Goal: Information Seeking & Learning: Find specific fact

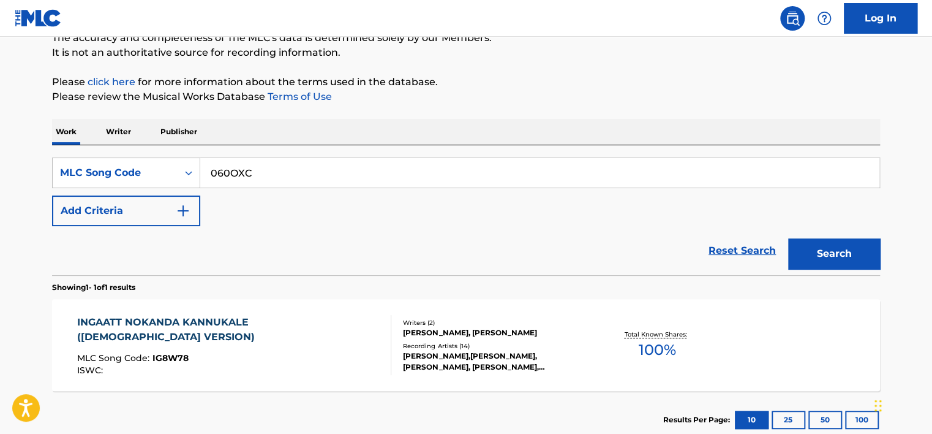
type input "060OXC"
click at [848, 245] on button "Search" at bounding box center [834, 253] width 92 height 31
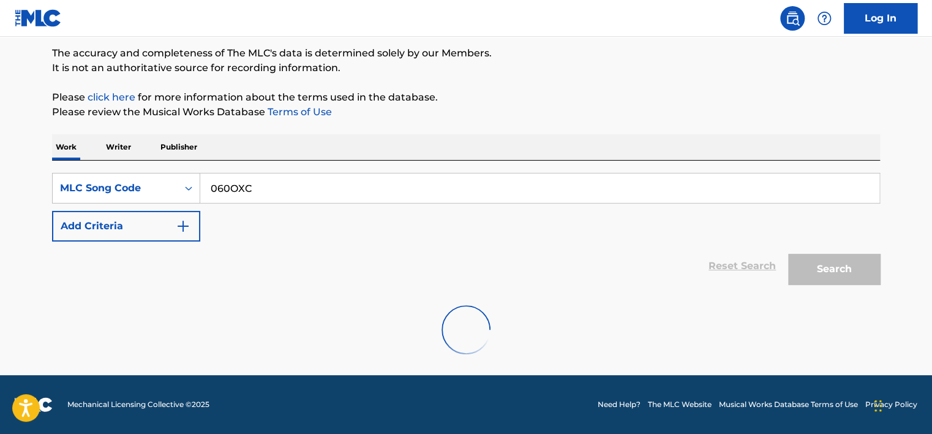
scroll to position [115, 0]
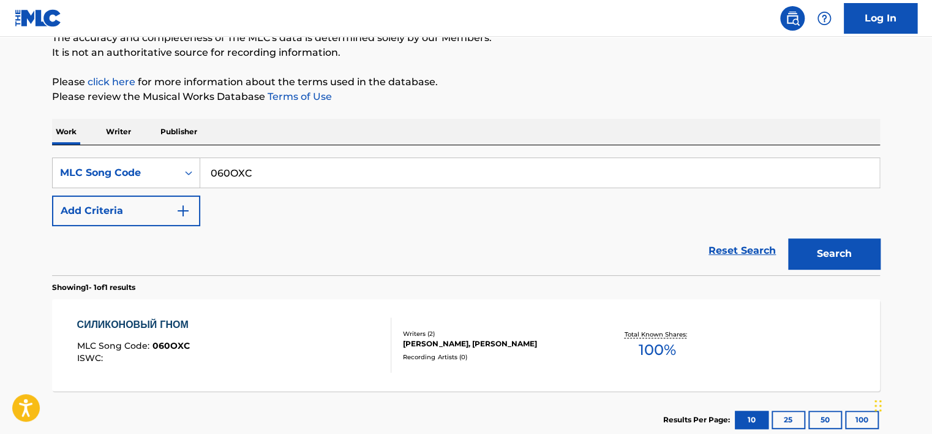
click at [294, 320] on div "СИЛИКОНОВЫЙ ГНОМ MLC Song Code : 060OXC ISWC :" at bounding box center [234, 344] width 315 height 55
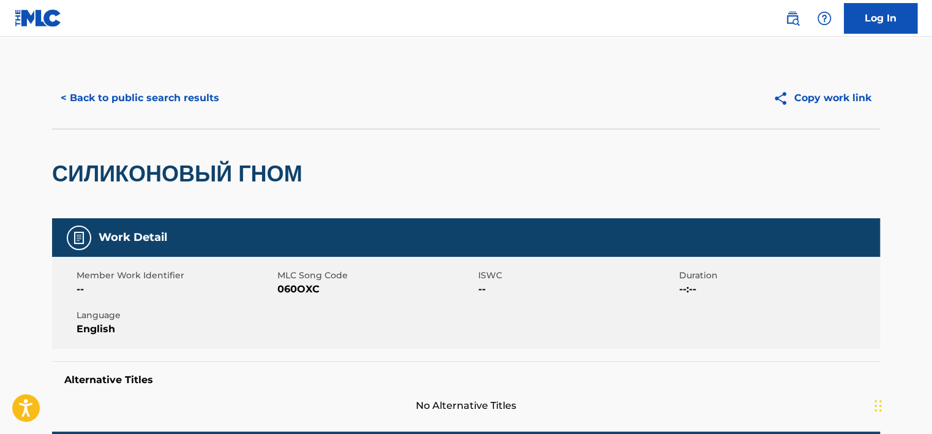
click at [186, 102] on button "< Back to public search results" at bounding box center [140, 98] width 176 height 31
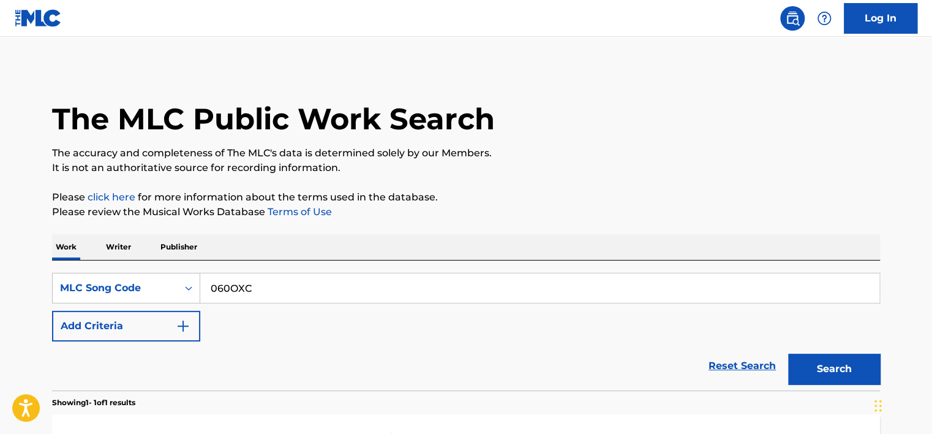
scroll to position [115, 0]
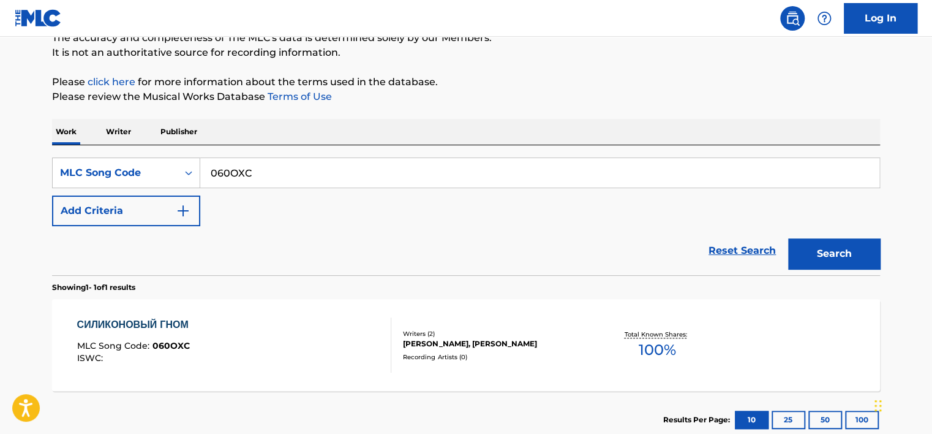
click at [279, 158] on input "060OXC" at bounding box center [539, 172] width 679 height 29
click at [279, 159] on input "060OXC" at bounding box center [539, 172] width 679 height 29
paste input "AB5TCO"
type input "AB5TCO"
click at [788, 238] on button "Search" at bounding box center [834, 253] width 92 height 31
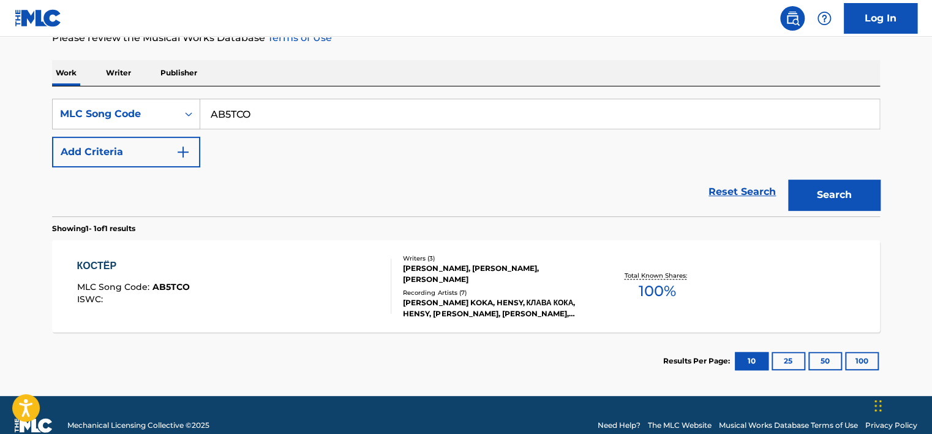
scroll to position [176, 0]
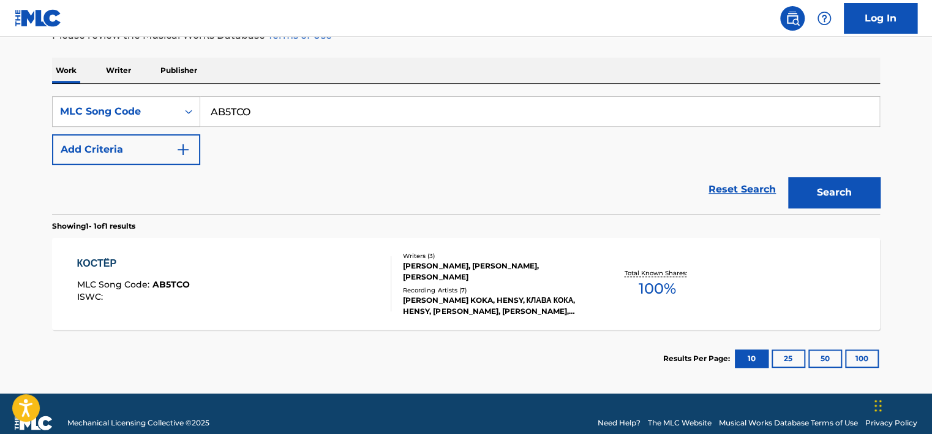
click at [522, 315] on div "[PERSON_NAME] KOKA, HENSY, КЛАВА КОКА, HENSY, [PERSON_NAME], [PERSON_NAME], [PE…" at bounding box center [495, 306] width 185 height 22
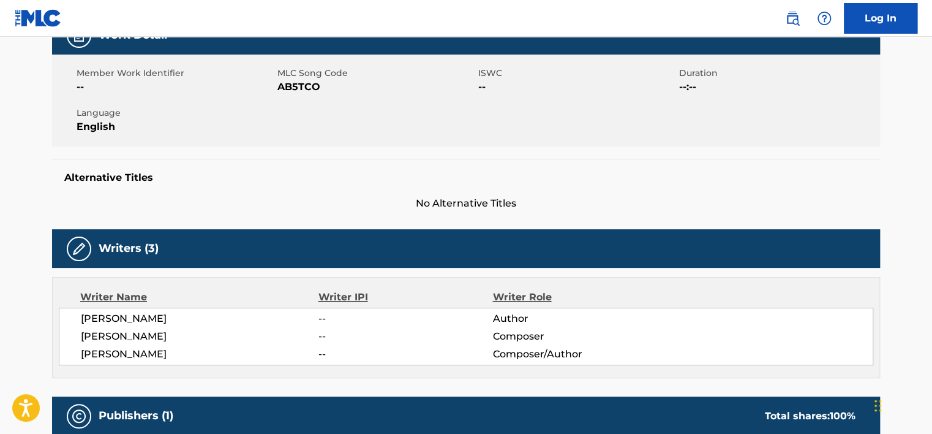
scroll to position [245, 0]
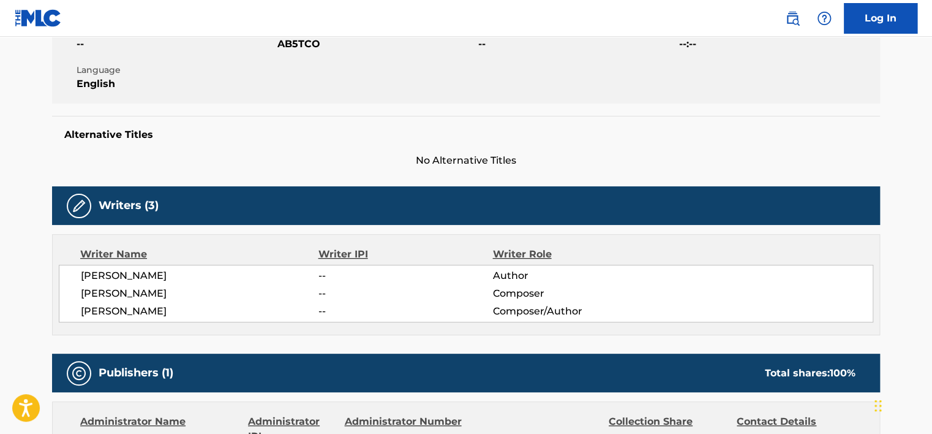
drag, startPoint x: 271, startPoint y: 306, endPoint x: 189, endPoint y: 296, distance: 82.7
click at [189, 296] on div "[PERSON_NAME] -- Author [PERSON_NAME] -- Composer [PERSON_NAME] -- Composer/Aut…" at bounding box center [466, 294] width 815 height 58
drag, startPoint x: 189, startPoint y: 296, endPoint x: 146, endPoint y: 290, distance: 42.8
click at [146, 290] on span "[PERSON_NAME]" at bounding box center [200, 293] width 238 height 15
